Goal: Task Accomplishment & Management: Manage account settings

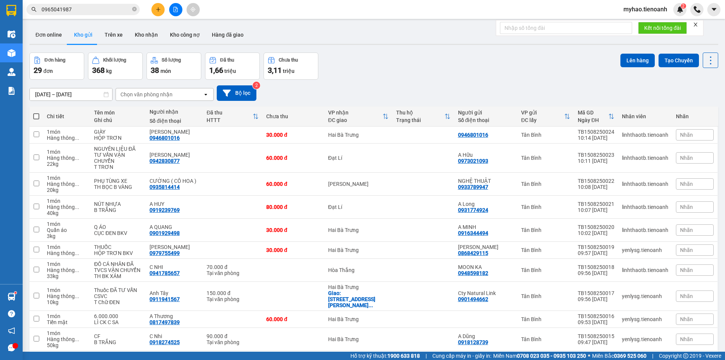
click at [636, 11] on span "myhao.tienoanh" at bounding box center [645, 9] width 56 height 9
click at [634, 23] on span "Đăng xuất" at bounding box center [648, 23] width 40 height 8
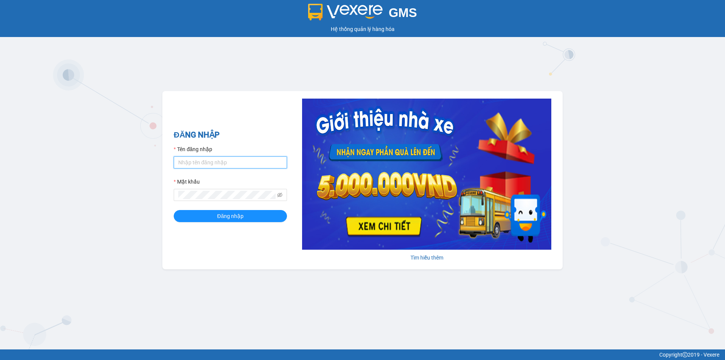
click at [211, 161] on input "Tên đăng nhập" at bounding box center [230, 162] width 113 height 12
type input "myhao.tienoanh"
click at [174, 210] on button "Đăng nhập" at bounding box center [230, 216] width 113 height 12
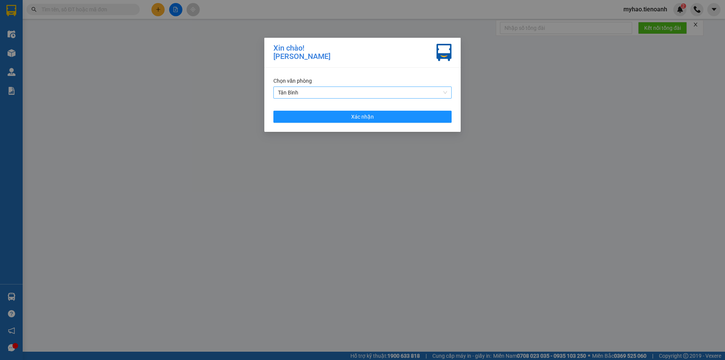
click at [320, 94] on span "Tân Bình" at bounding box center [362, 92] width 169 height 11
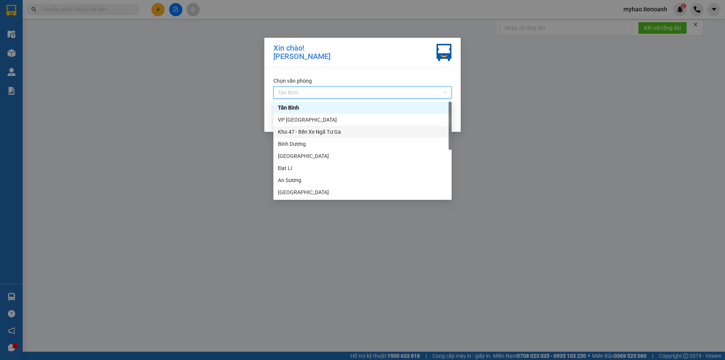
click at [319, 137] on div "Kho 47 - Bến Xe Ngã Tư Ga" at bounding box center [362, 132] width 178 height 12
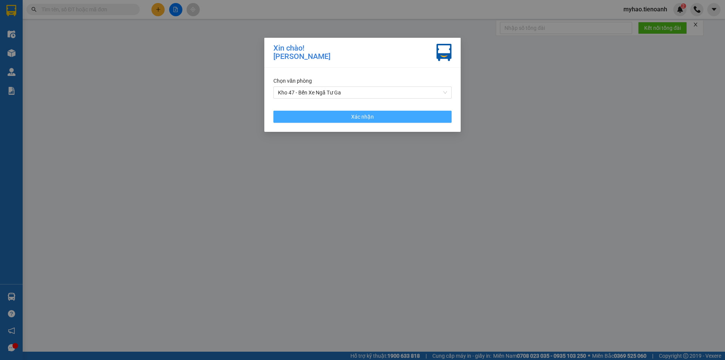
click at [329, 111] on button "Xác nhận" at bounding box center [362, 117] width 178 height 12
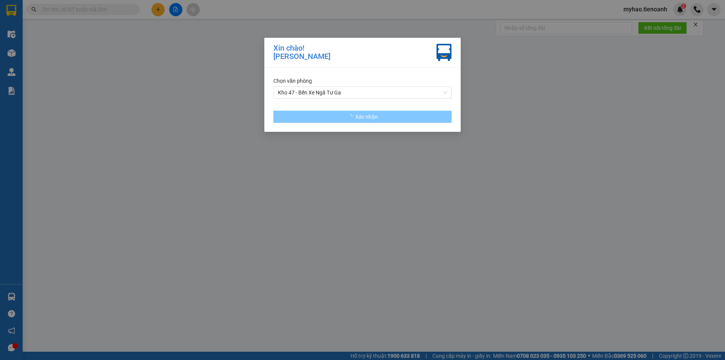
click at [323, 119] on button "Xác nhận" at bounding box center [362, 117] width 178 height 12
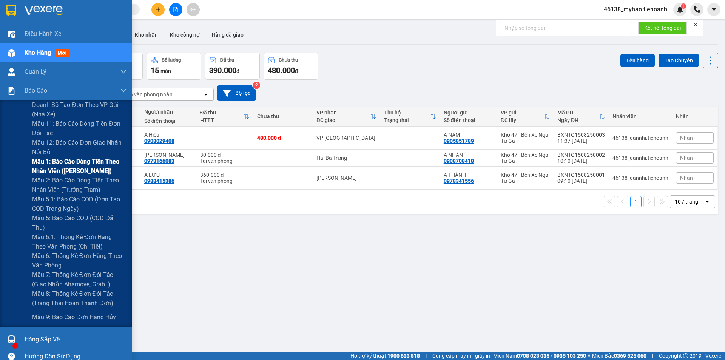
click at [78, 166] on span "Mẫu 1: Báo cáo dòng tiền theo nhân viên (Nhân Viên)" at bounding box center [79, 166] width 94 height 19
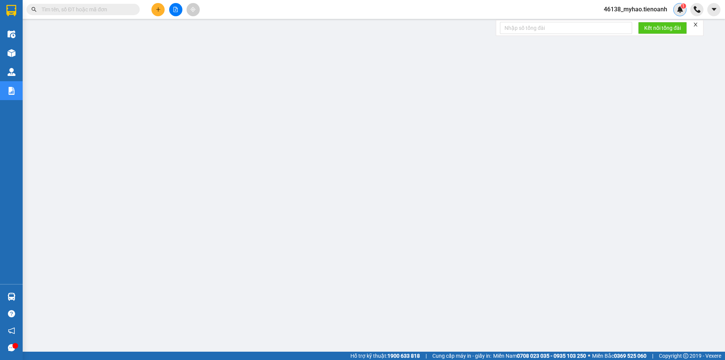
click at [677, 8] on img at bounding box center [679, 9] width 7 height 7
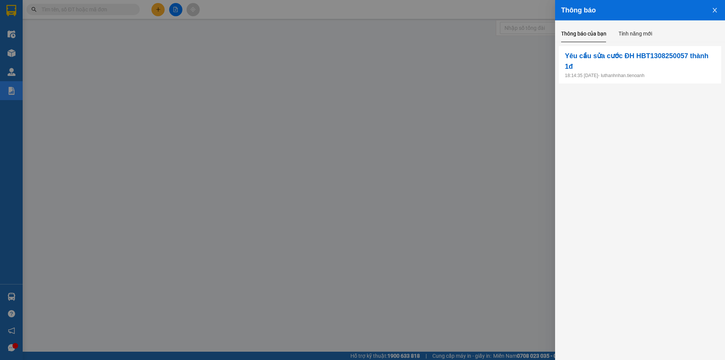
click at [511, 78] on div at bounding box center [362, 180] width 725 height 360
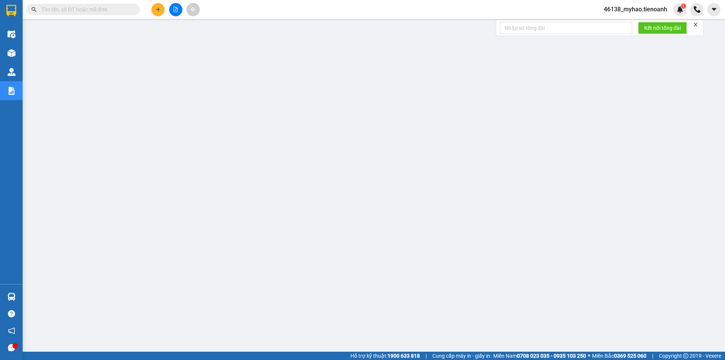
click at [655, 8] on span "46138_myhao.tienoanh" at bounding box center [634, 9] width 75 height 9
click at [642, 22] on span "Đăng xuất" at bounding box center [638, 23] width 59 height 8
